Goal: Information Seeking & Learning: Check status

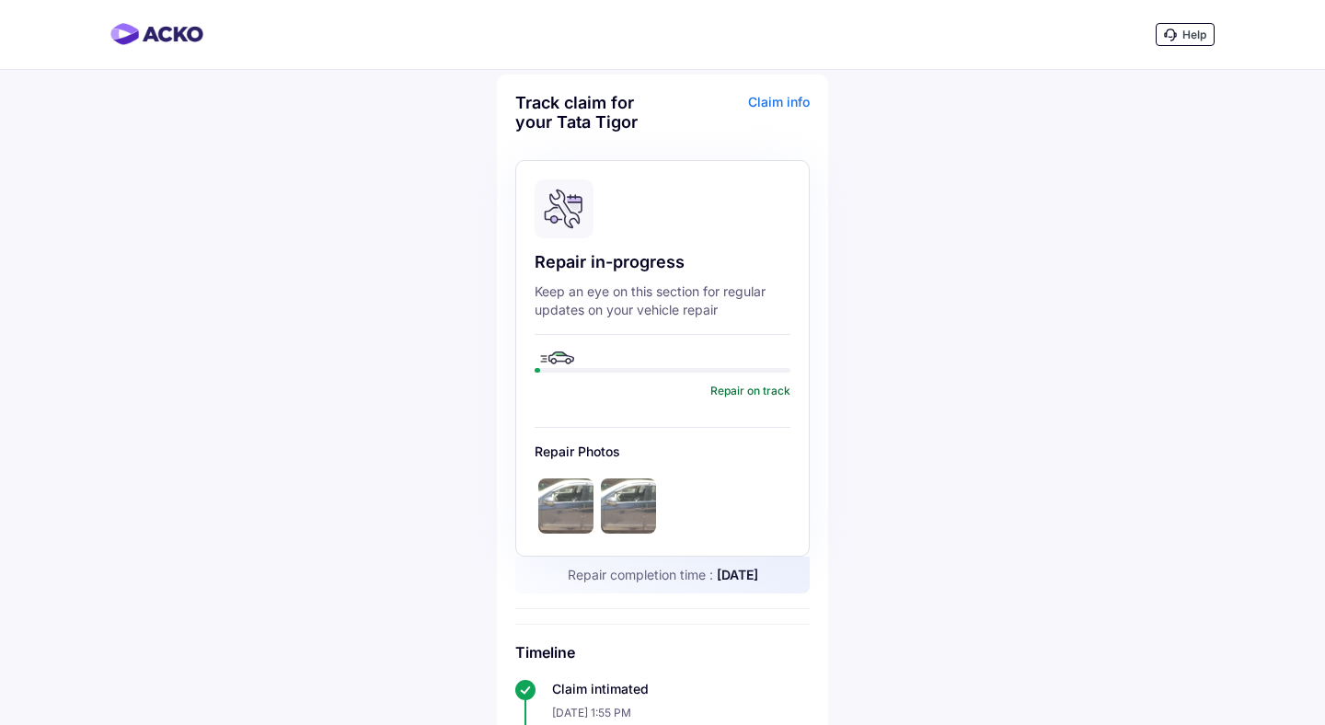
click at [622, 347] on div "Repair in-progress Keep an eye on this section for regular updates on your vehi…" at bounding box center [662, 358] width 295 height 397
click at [571, 509] on img at bounding box center [565, 506] width 55 height 55
